Goal: Task Accomplishment & Management: Manage account settings

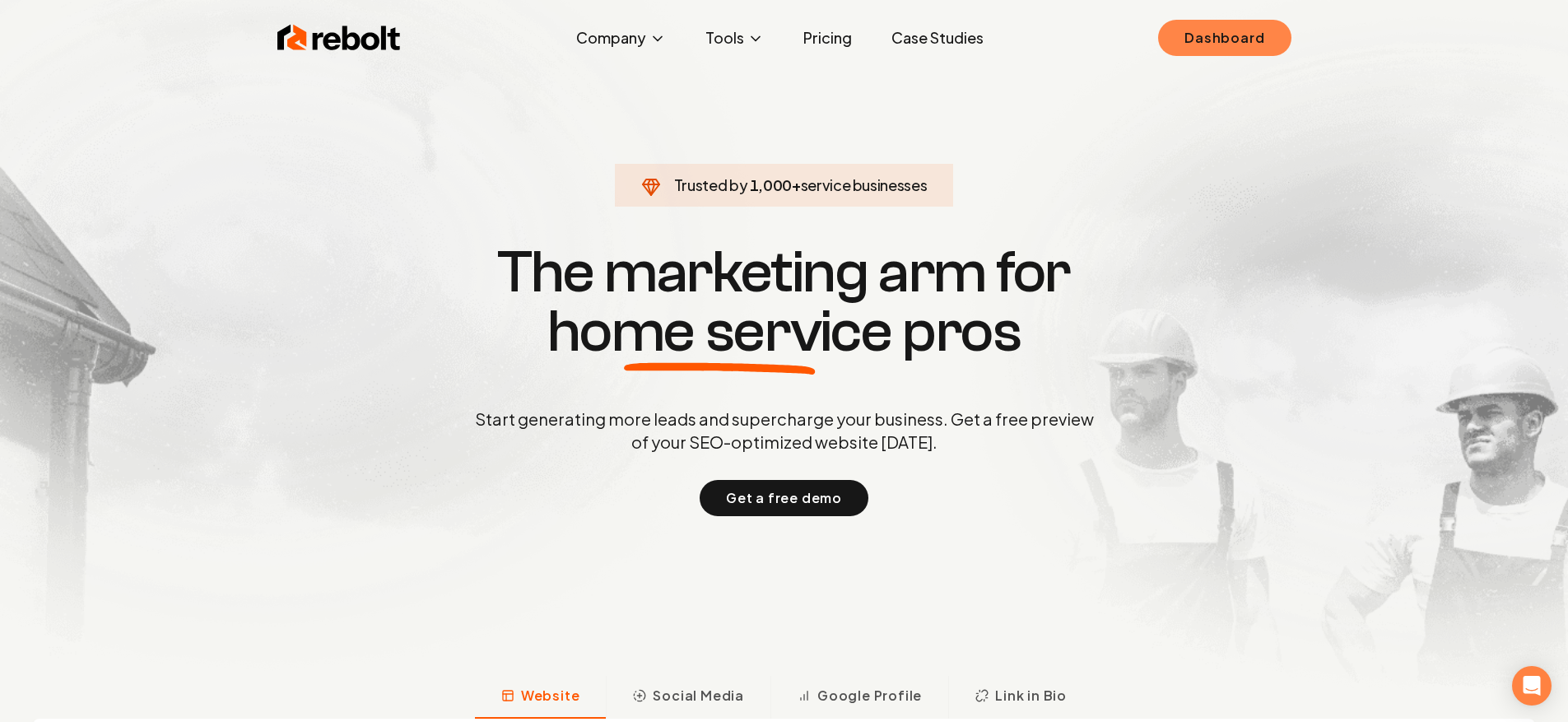
click at [1170, 50] on ul "Dashboard" at bounding box center [1224, 38] width 132 height 36
click at [1174, 44] on link "Dashboard" at bounding box center [1224, 38] width 132 height 36
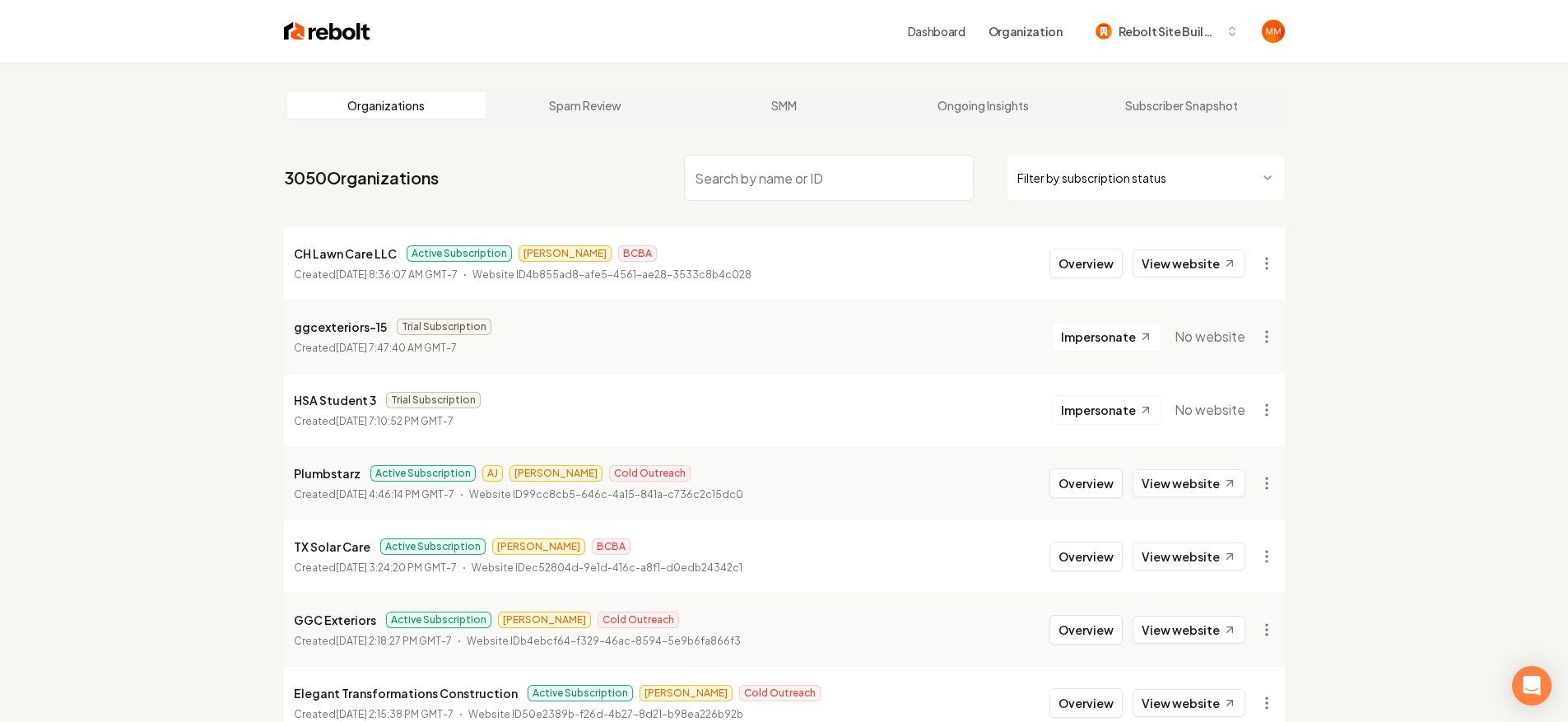
click at [833, 170] on input "search" at bounding box center [828, 178] width 289 height 46
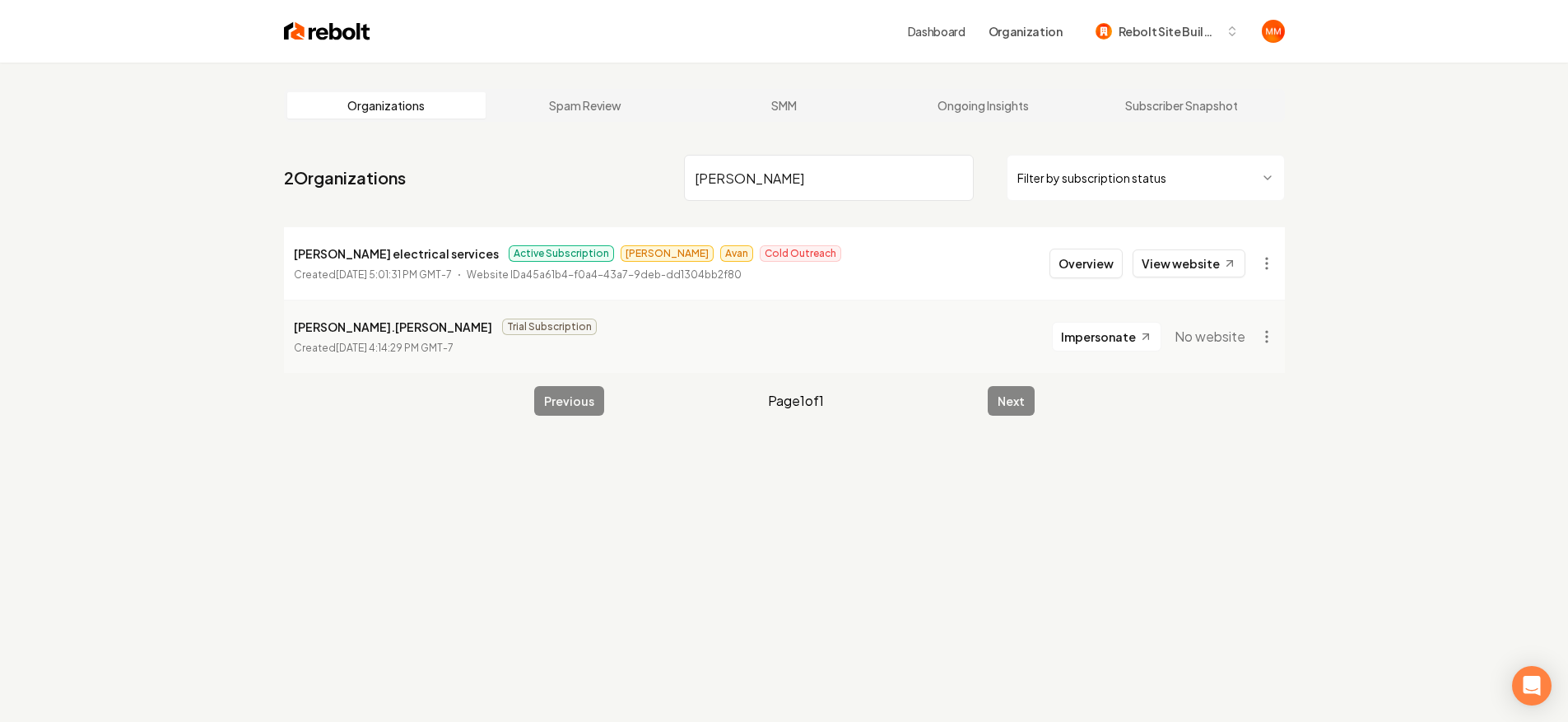
type input "[PERSON_NAME]"
click at [1093, 261] on button "Overview" at bounding box center [1086, 264] width 74 height 30
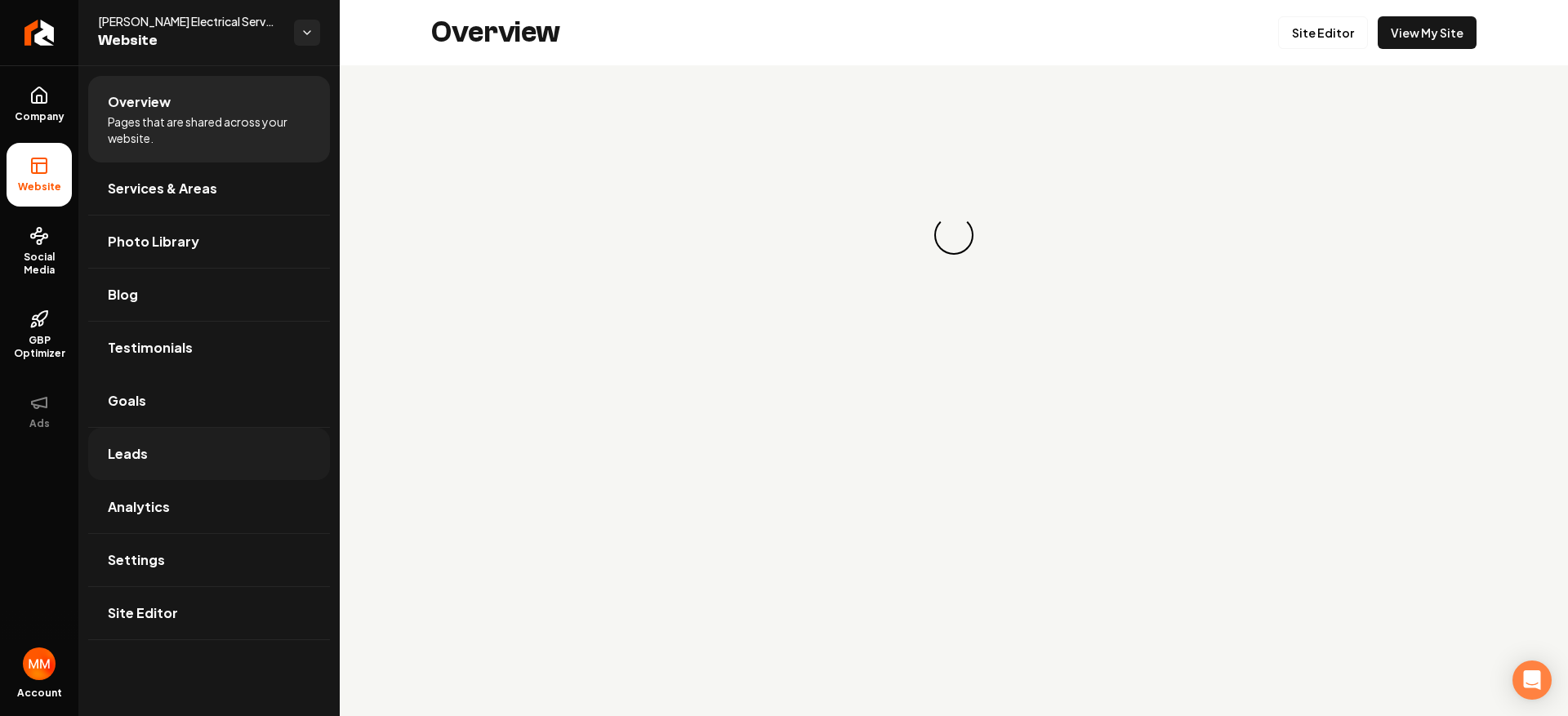
click at [148, 445] on link "Leads" at bounding box center [209, 454] width 242 height 52
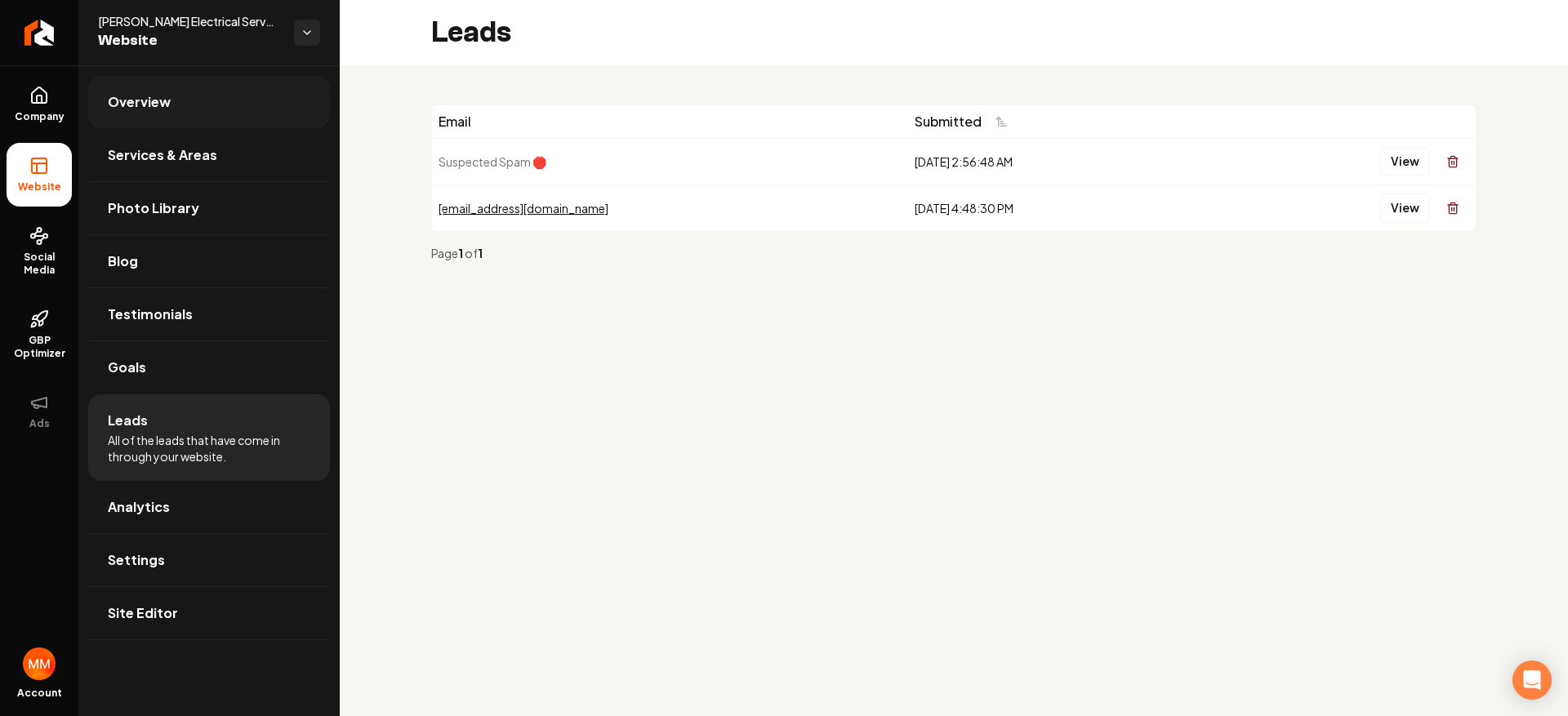
click at [115, 107] on span "Overview" at bounding box center [139, 103] width 63 height 20
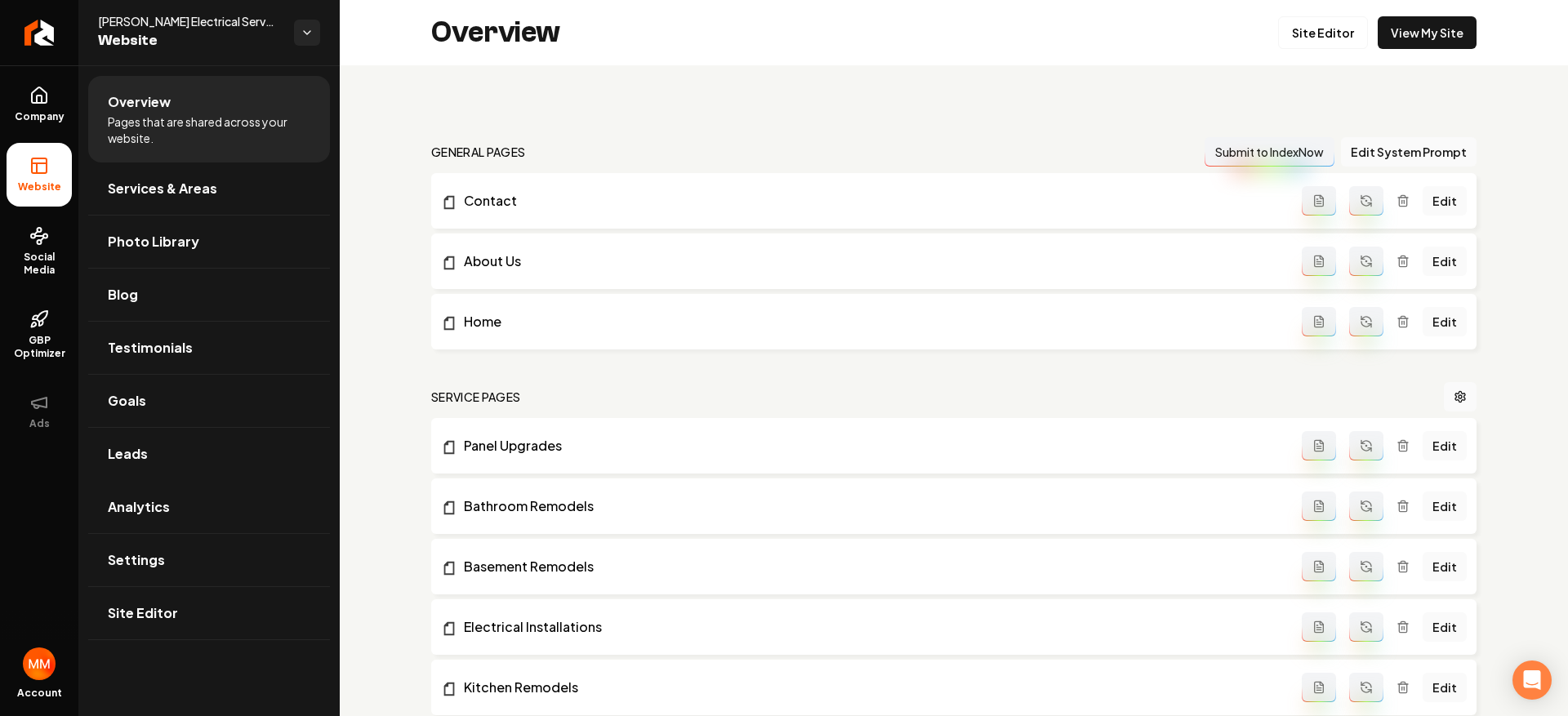
click at [1467, 43] on div "Overview Site Editor View My Site" at bounding box center [954, 33] width 1228 height 66
click at [1451, 43] on link "View My Site" at bounding box center [1427, 33] width 98 height 33
click at [157, 440] on link "Leads" at bounding box center [209, 454] width 242 height 52
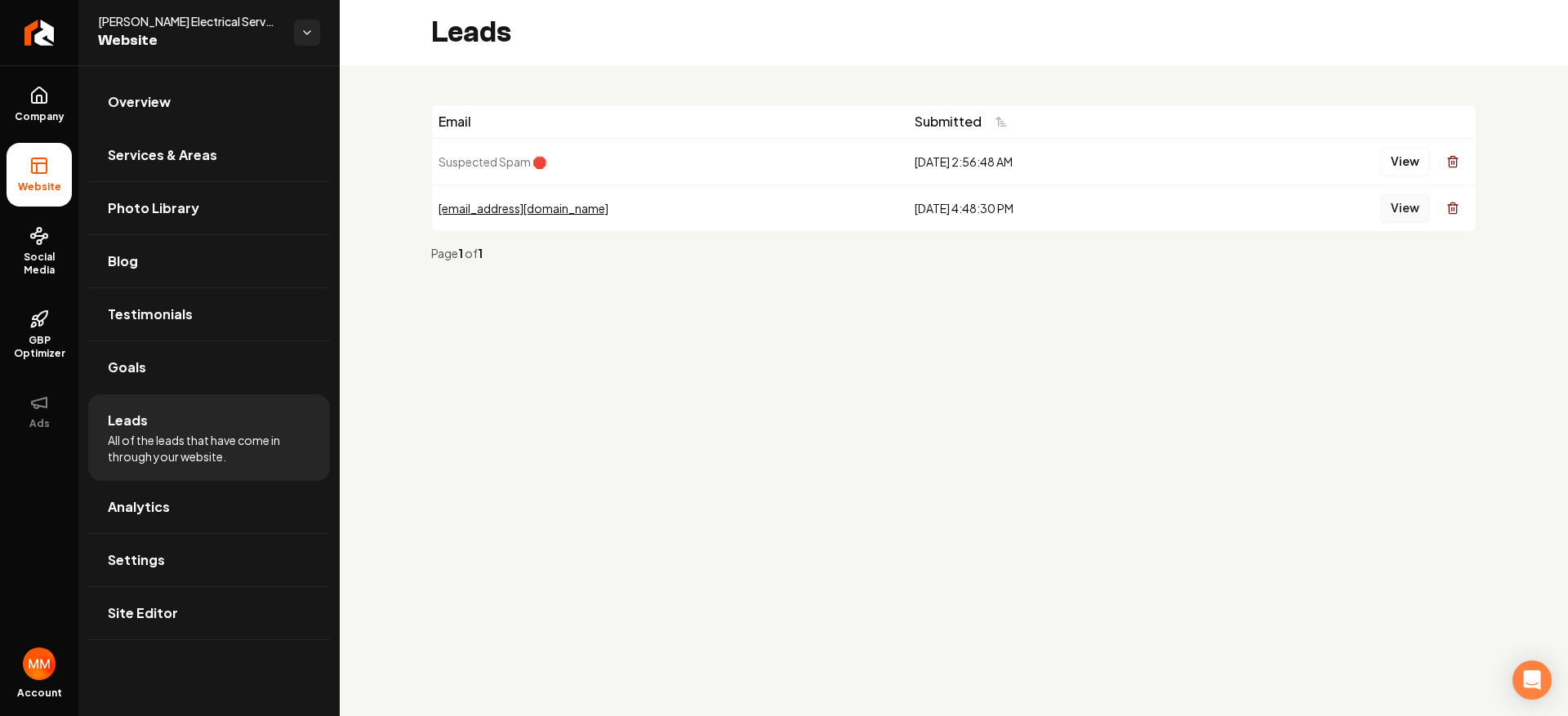
click at [1391, 201] on button "View" at bounding box center [1405, 208] width 50 height 30
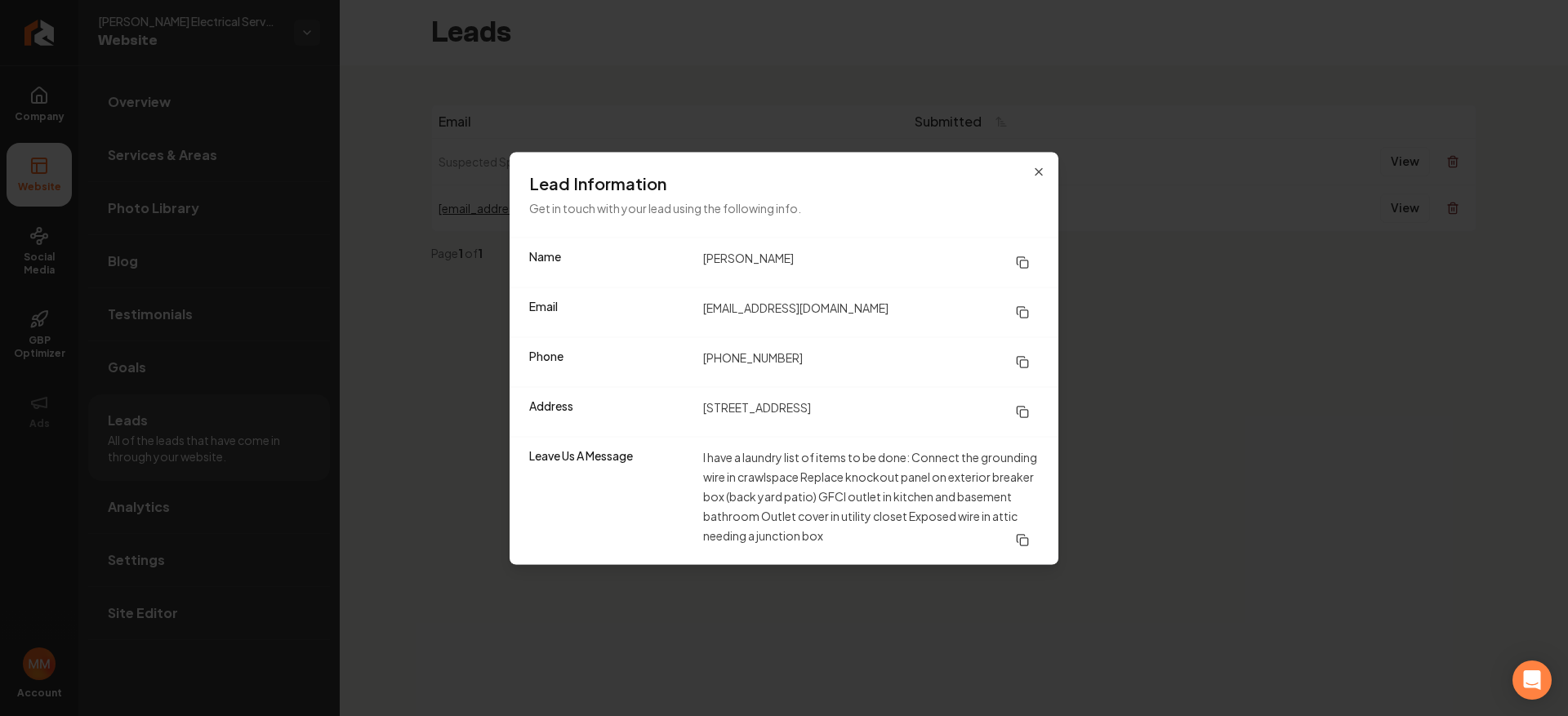
drag, startPoint x: 1156, startPoint y: 423, endPoint x: 467, endPoint y: 418, distance: 689.0
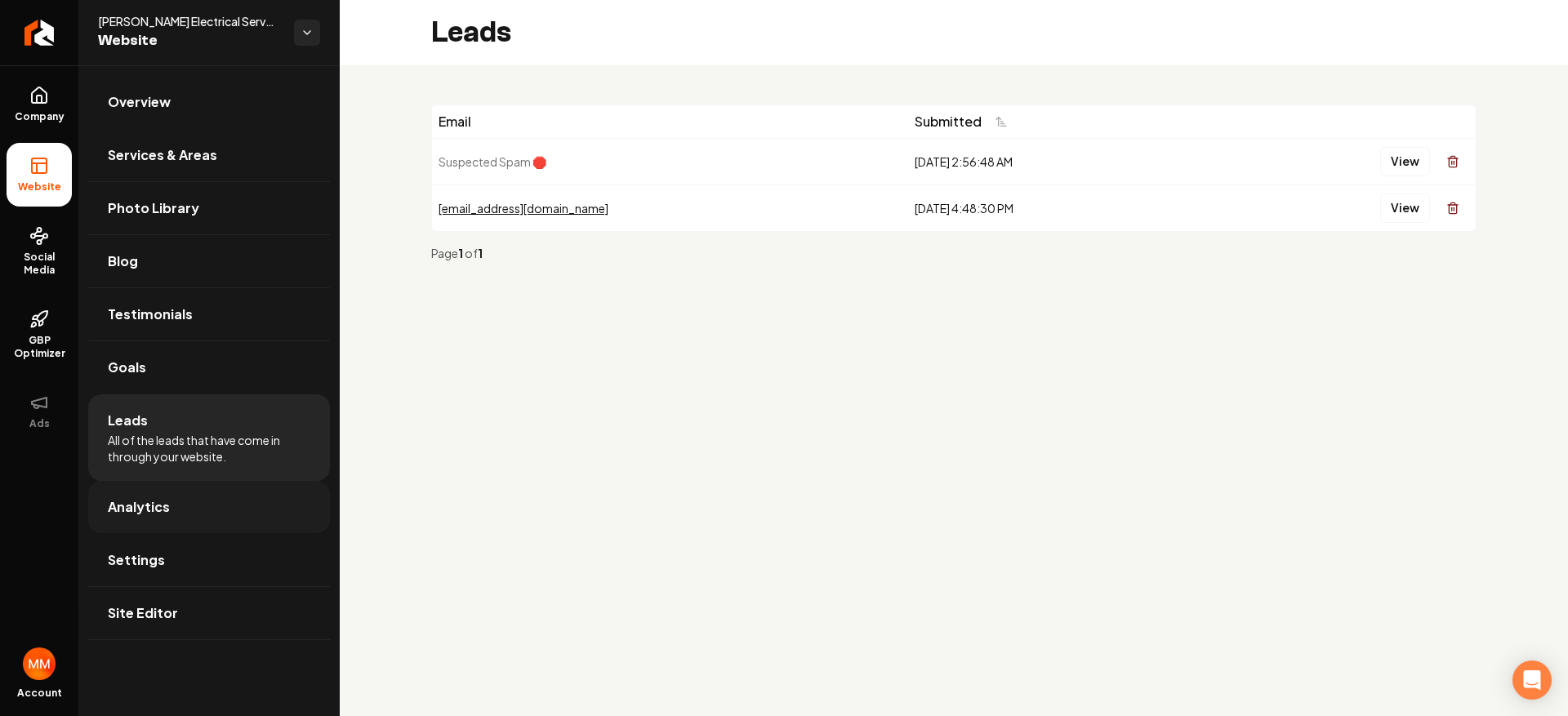
click at [184, 511] on link "Analytics" at bounding box center [209, 507] width 242 height 52
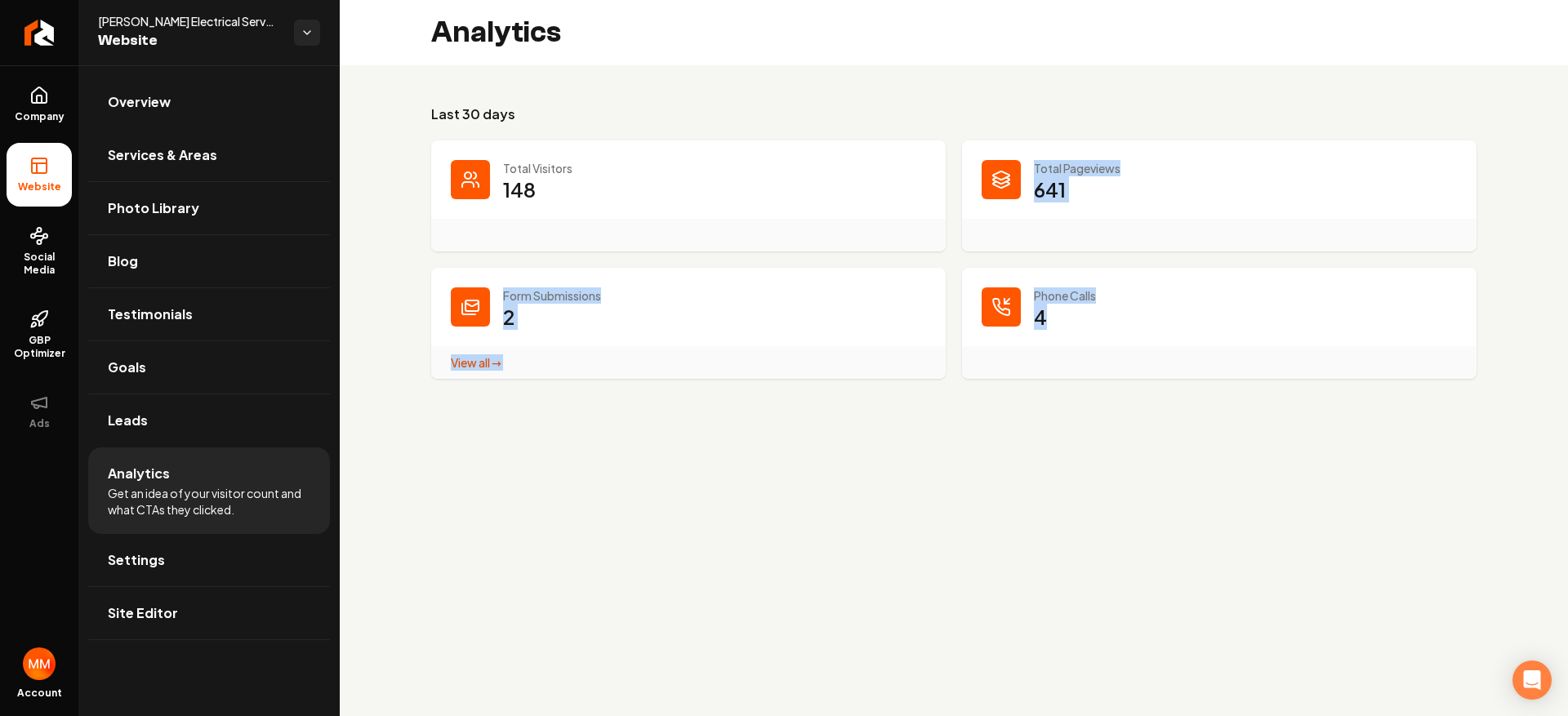
drag, startPoint x: 1078, startPoint y: 331, endPoint x: 773, endPoint y: 249, distance: 315.8
click at [787, 255] on dl "Total Visitors 148 Total Pageviews 641 Form Submissions 2 View all → Form Submi…" at bounding box center [954, 259] width 1045 height 239
drag, startPoint x: 773, startPoint y: 249, endPoint x: 727, endPoint y: 198, distance: 68.7
click at [727, 198] on dl "Total Visitors 148 Total Pageviews 641 Form Submissions 2 View all → Form Submi…" at bounding box center [954, 259] width 1045 height 239
